Goal: Task Accomplishment & Management: Use online tool/utility

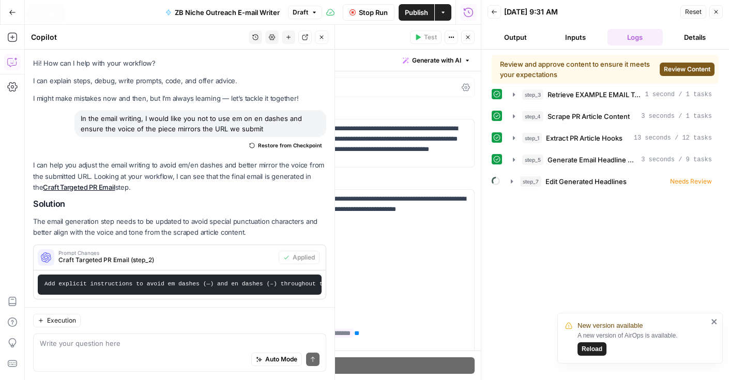
click at [13, 10] on icon "button" at bounding box center [12, 12] width 7 height 7
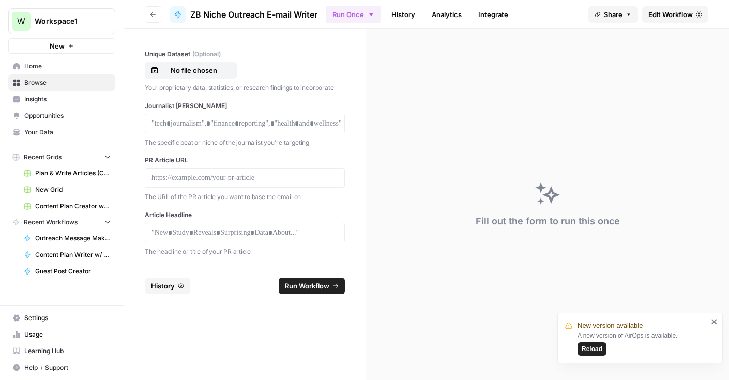
click at [47, 87] on link "Browse" at bounding box center [61, 82] width 107 height 17
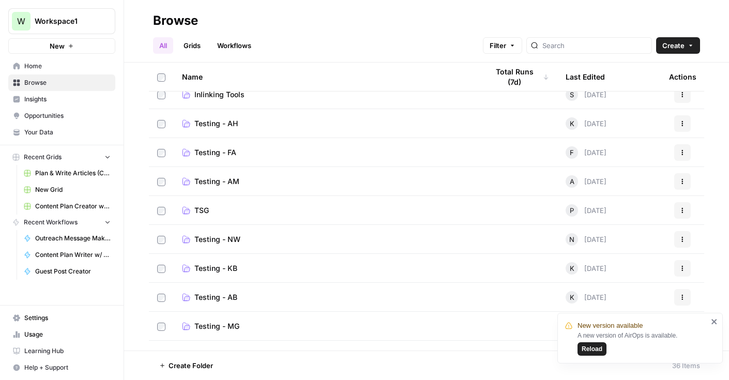
scroll to position [145, 0]
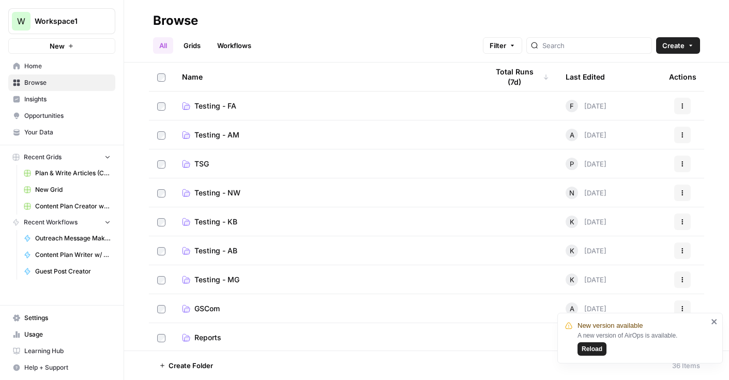
click at [217, 254] on span "Testing - AB" at bounding box center [215, 251] width 43 height 10
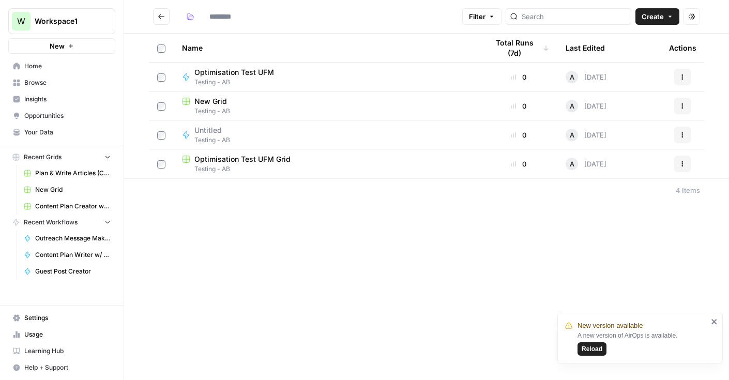
type input "**********"
click at [245, 73] on span "Optimisation Test UFM" at bounding box center [234, 72] width 80 height 10
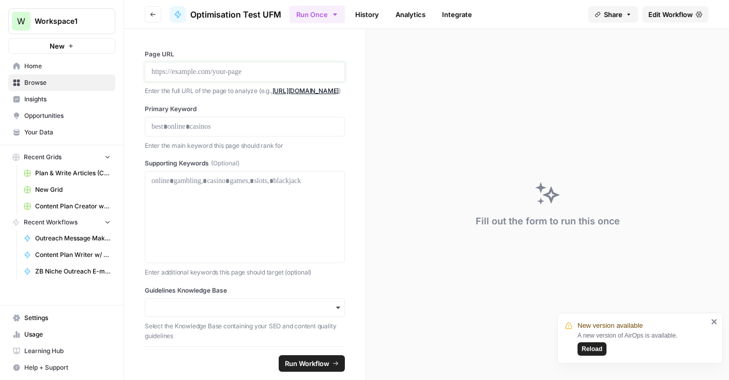
click at [226, 73] on p at bounding box center [245, 72] width 187 height 10
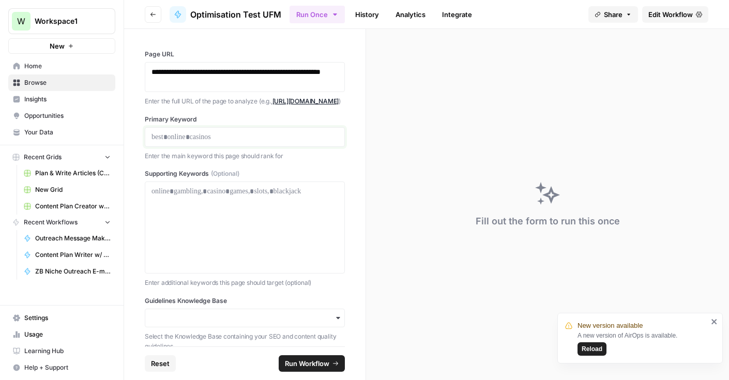
click at [221, 142] on p at bounding box center [245, 137] width 187 height 10
click at [211, 218] on div at bounding box center [245, 227] width 187 height 83
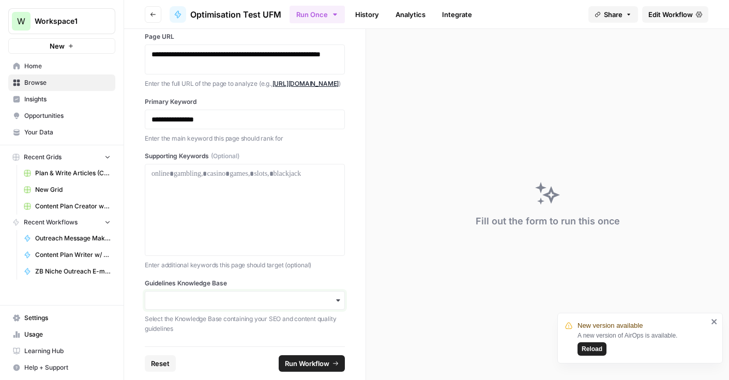
click at [311, 301] on input "Guidelines Knowledge Base" at bounding box center [245, 300] width 187 height 10
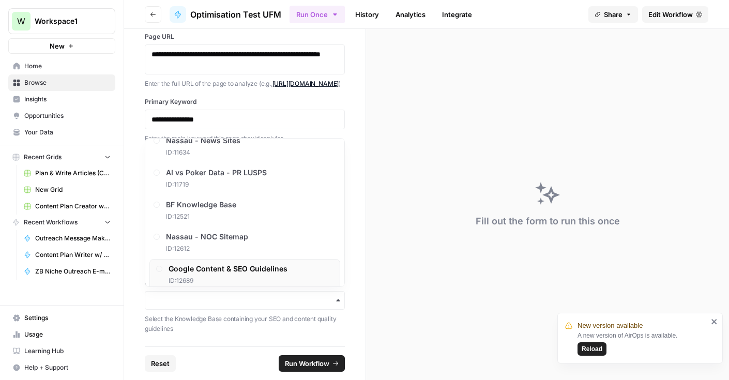
scroll to position [118, 0]
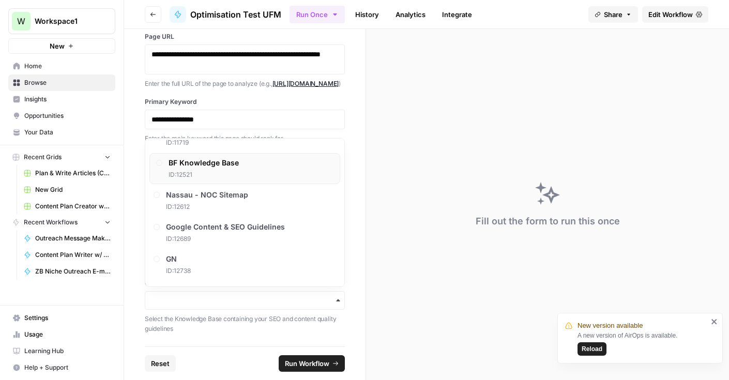
click at [237, 162] on span "BF Knowledge Base" at bounding box center [204, 163] width 70 height 10
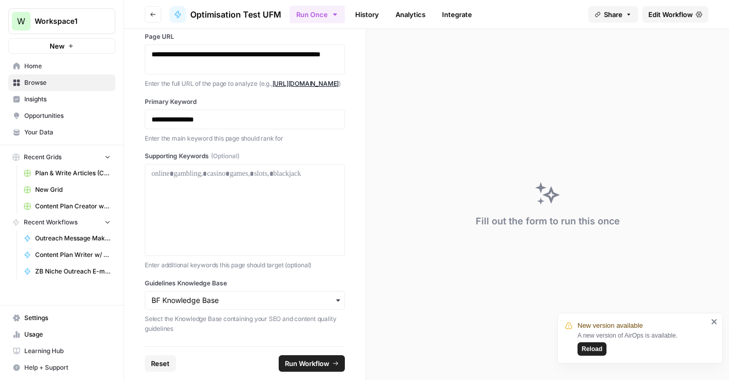
click at [318, 361] on span "Run Workflow" at bounding box center [307, 363] width 44 height 10
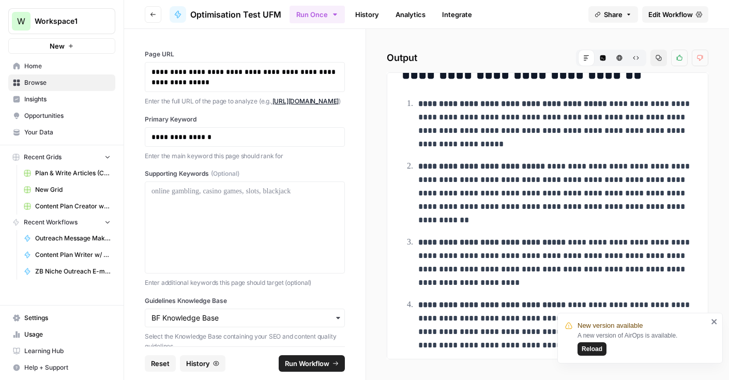
scroll to position [743, 0]
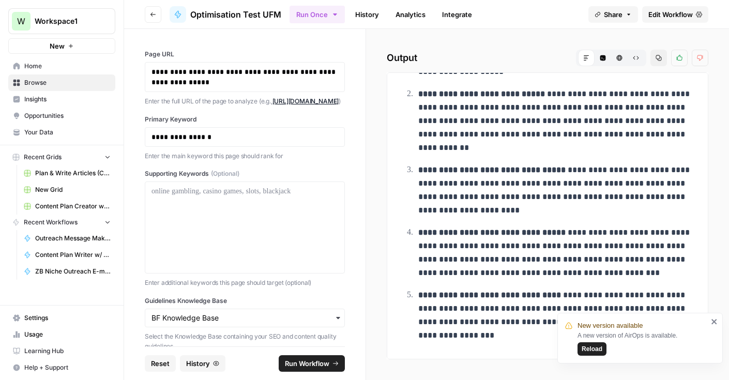
click at [713, 319] on icon "close" at bounding box center [714, 322] width 7 height 8
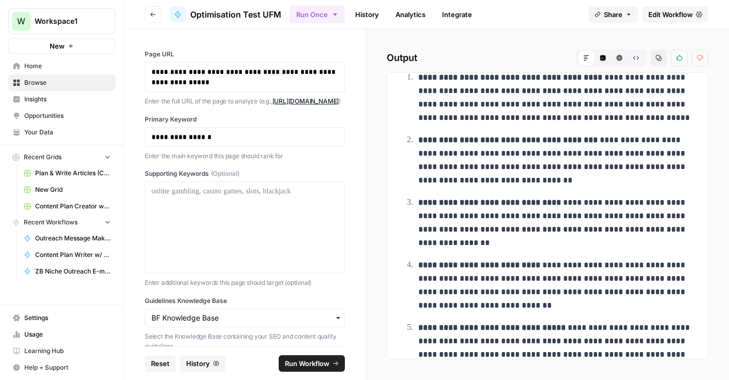
scroll to position [97, 0]
click at [455, 242] on p "**********" at bounding box center [555, 222] width 275 height 54
click at [438, 239] on p "**********" at bounding box center [555, 222] width 275 height 54
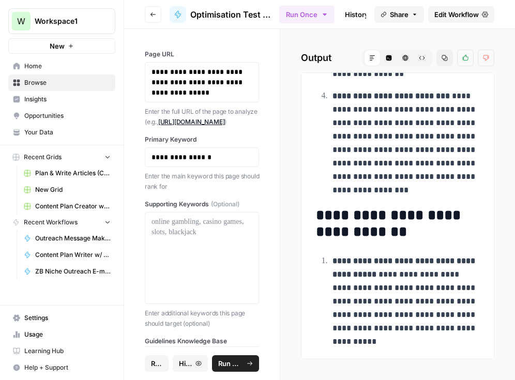
scroll to position [1061, 0]
